Goal: Task Accomplishment & Management: Complete application form

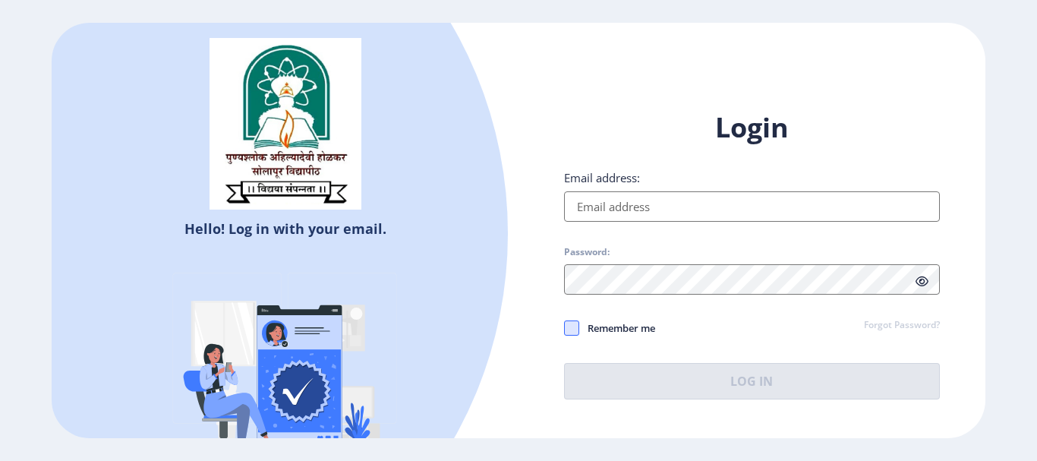
type input "[EMAIL_ADDRESS][DOMAIN_NAME]"
click at [574, 329] on span at bounding box center [571, 327] width 15 height 15
click at [565, 328] on input "Remember me" at bounding box center [564, 327] width 1 height 1
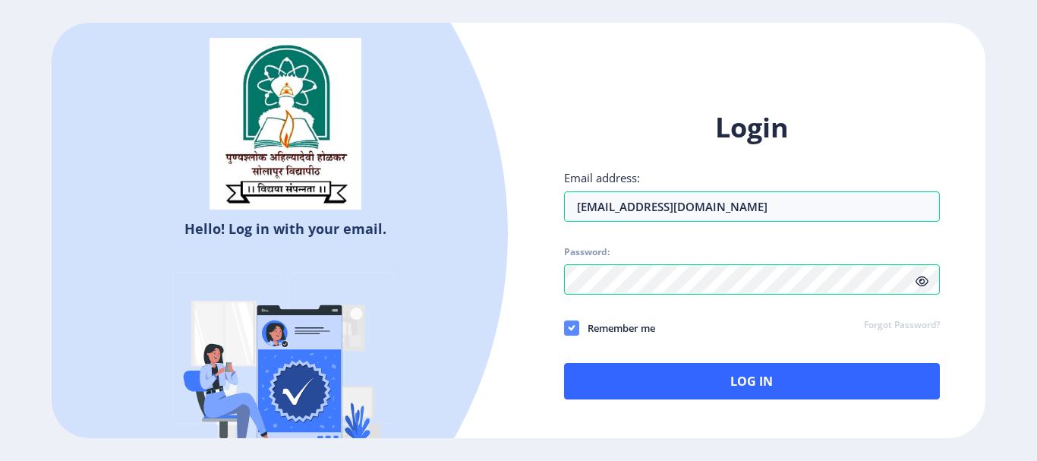
click at [574, 329] on icon at bounding box center [571, 327] width 7 height 15
click at [565, 328] on input "Remember me" at bounding box center [564, 327] width 1 height 1
checkbox input "false"
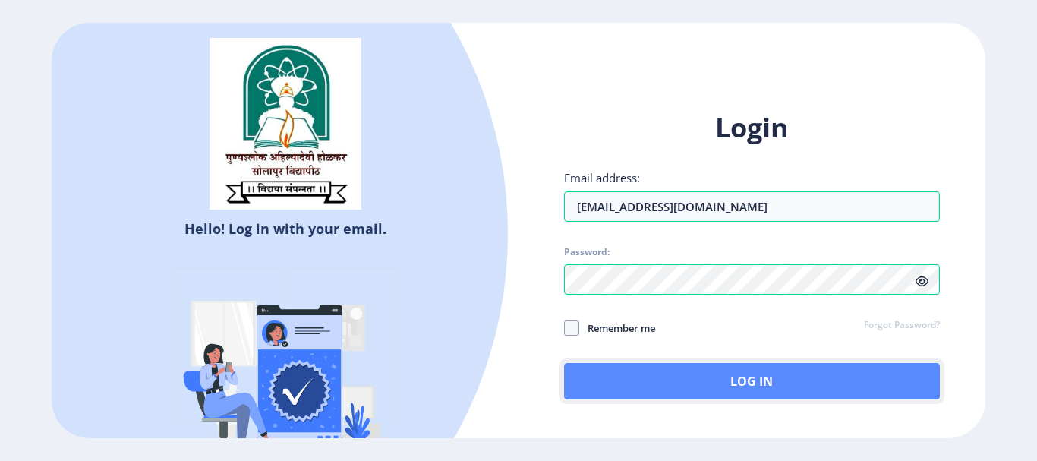
click at [761, 388] on button "Log In" at bounding box center [752, 381] width 376 height 36
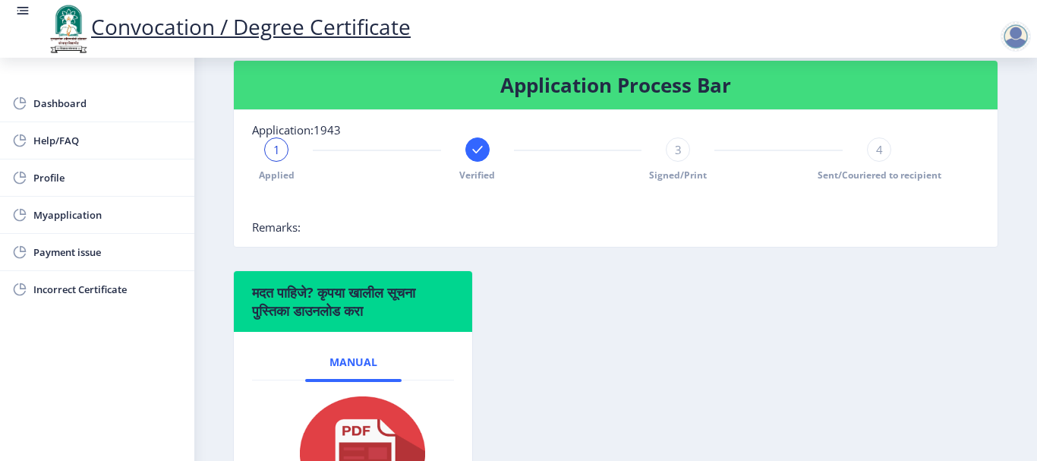
scroll to position [228, 0]
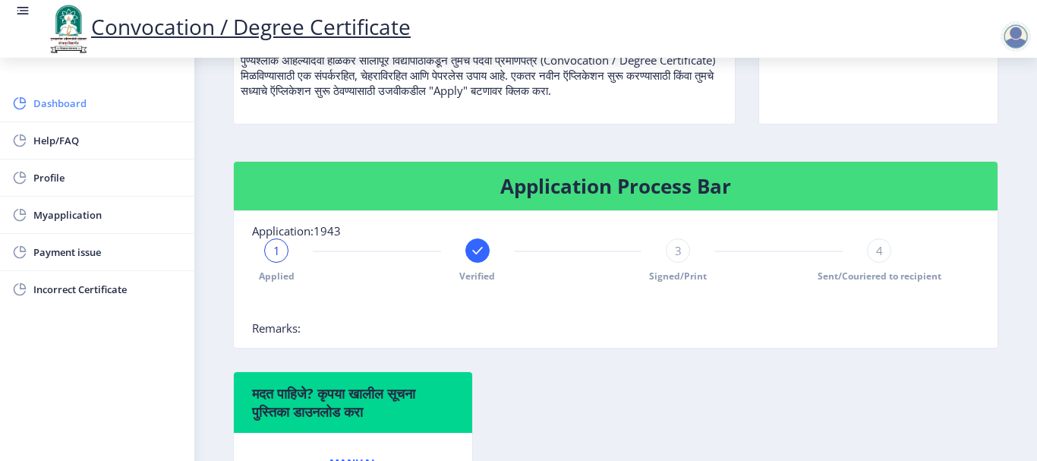
click at [65, 108] on span "Dashboard" at bounding box center [107, 103] width 149 height 18
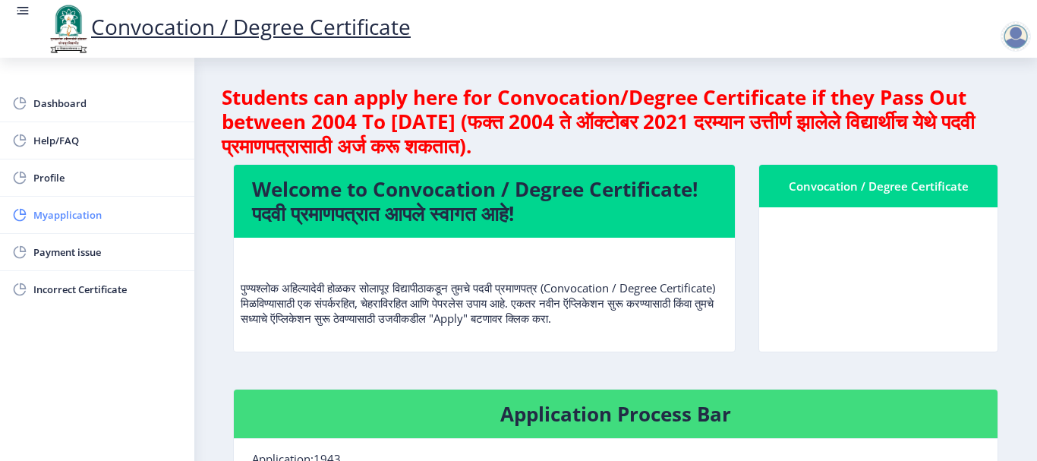
click at [109, 217] on span "Myapplication" at bounding box center [107, 215] width 149 height 18
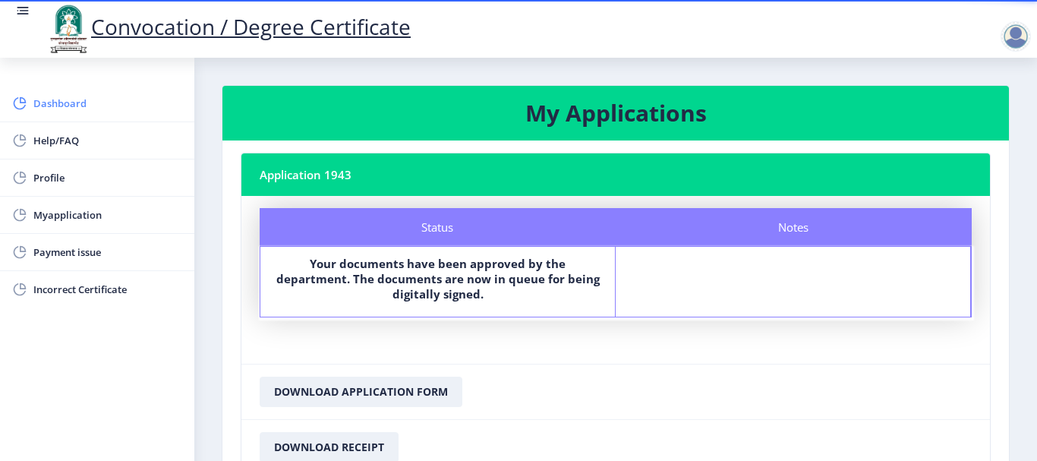
click at [23, 108] on icon at bounding box center [20, 103] width 12 height 12
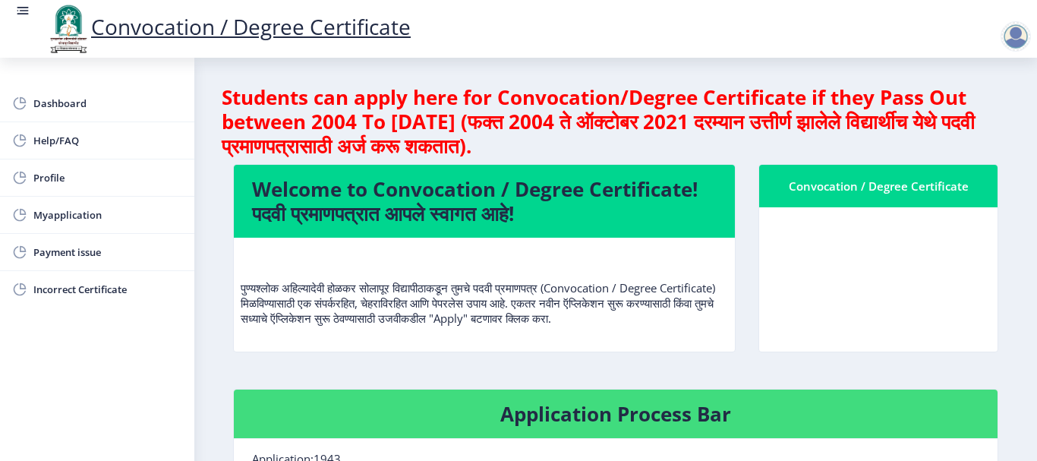
click at [893, 197] on nb-card-header "Convocation / Degree Certificate" at bounding box center [878, 186] width 238 height 43
click at [1006, 33] on div at bounding box center [1015, 36] width 30 height 30
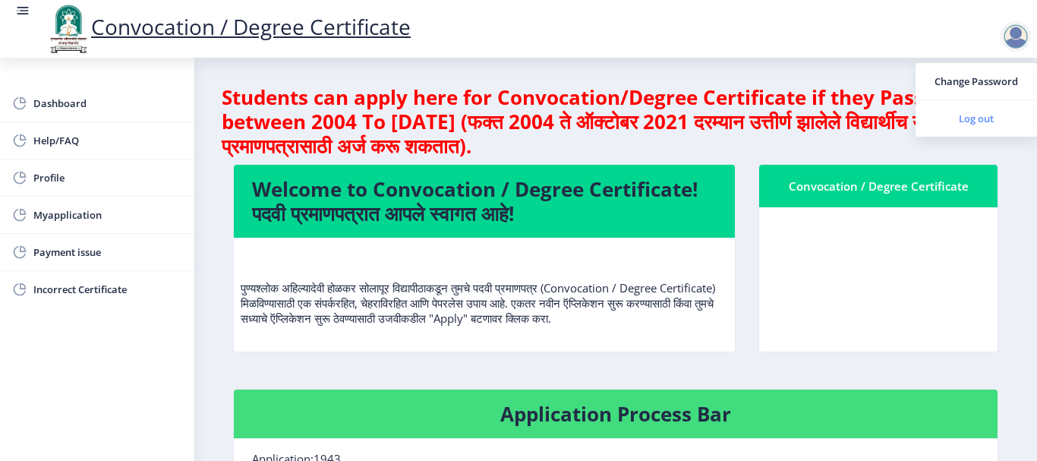
click at [968, 115] on span "Log out" at bounding box center [975, 118] width 97 height 18
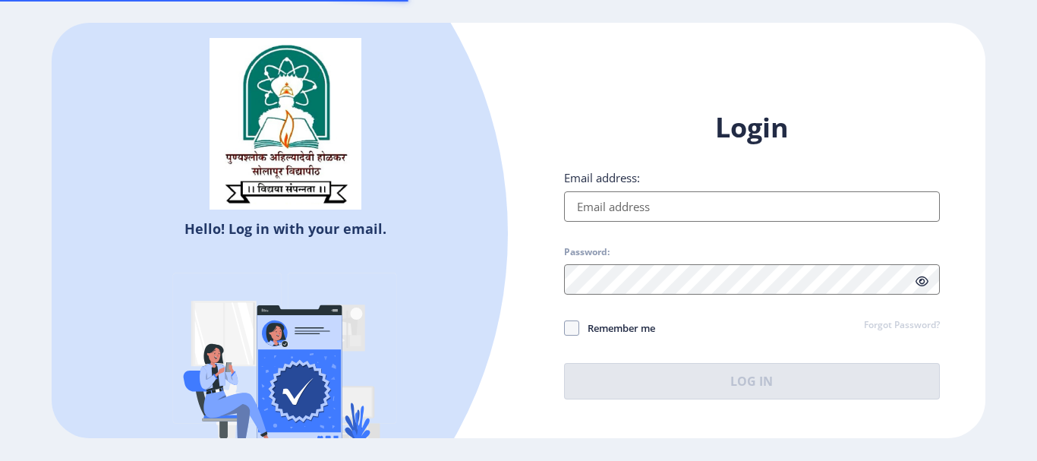
type input "[EMAIL_ADDRESS][DOMAIN_NAME]"
